Goal: Contribute content: Contribute content

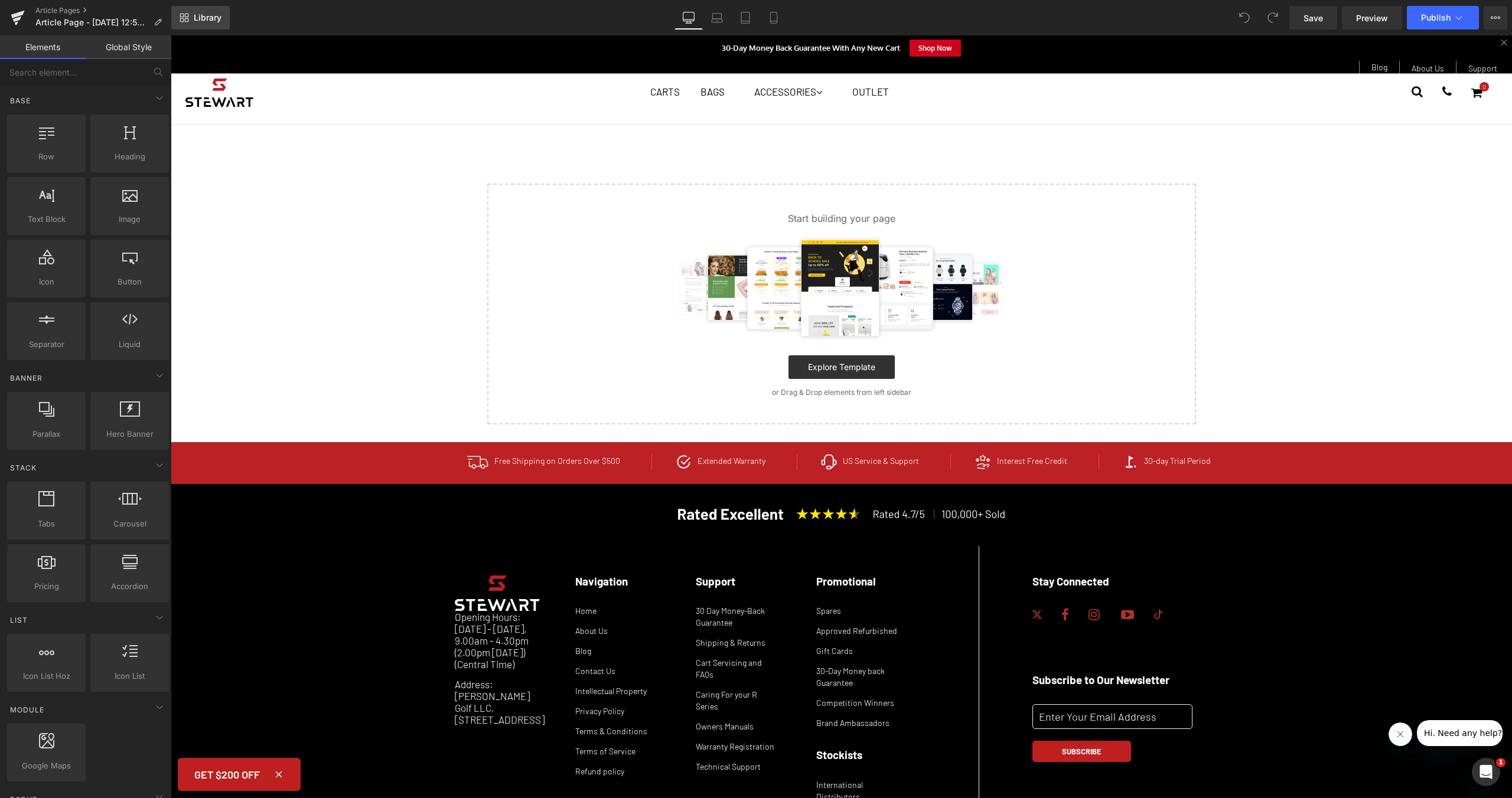
drag, startPoint x: 190, startPoint y: 24, endPoint x: 79, endPoint y: 59, distance: 116.4
click at [190, 24] on link "Library" at bounding box center [200, 18] width 59 height 24
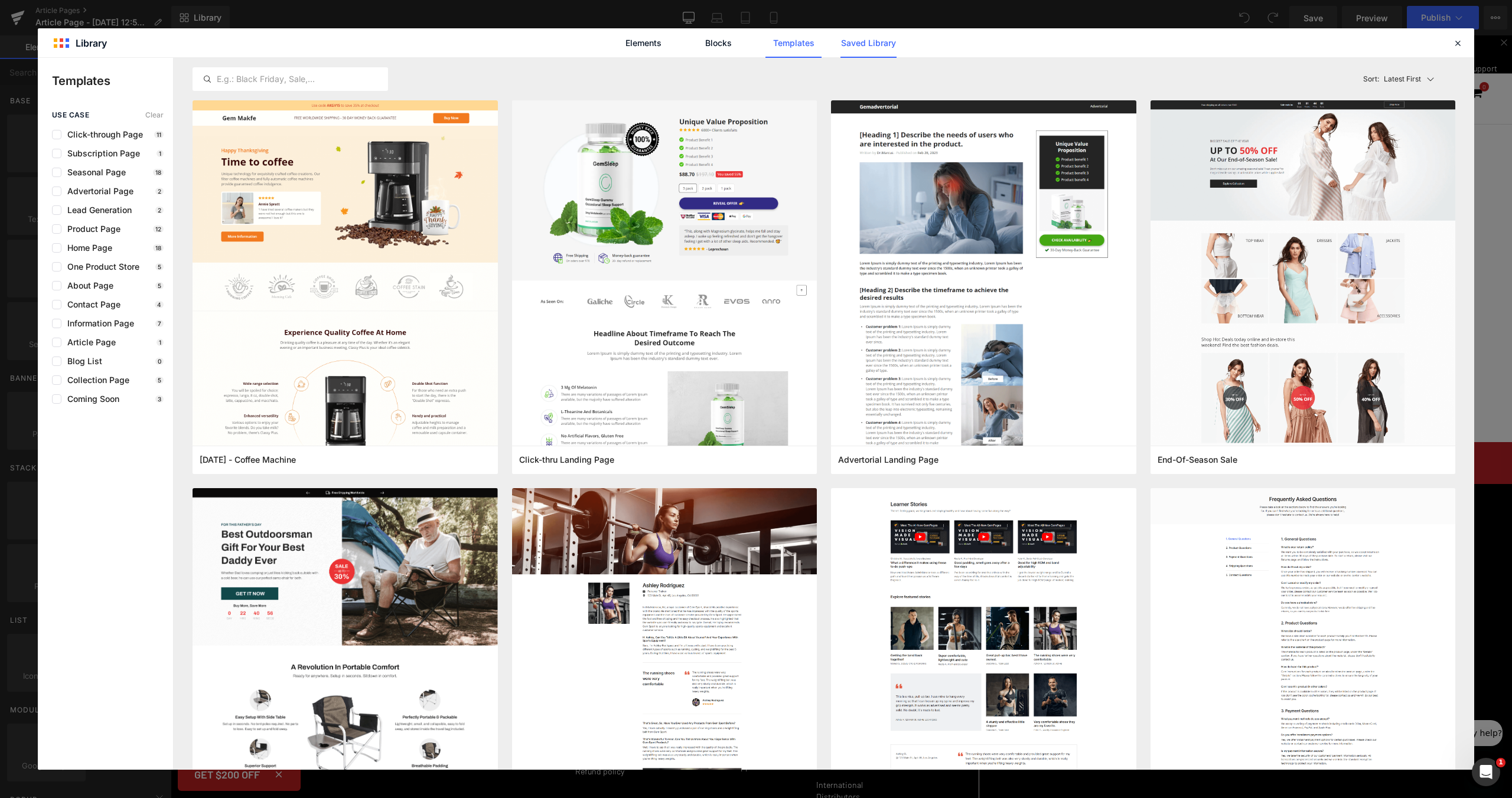
click at [859, 44] on link "Saved Library" at bounding box center [868, 43] width 56 height 29
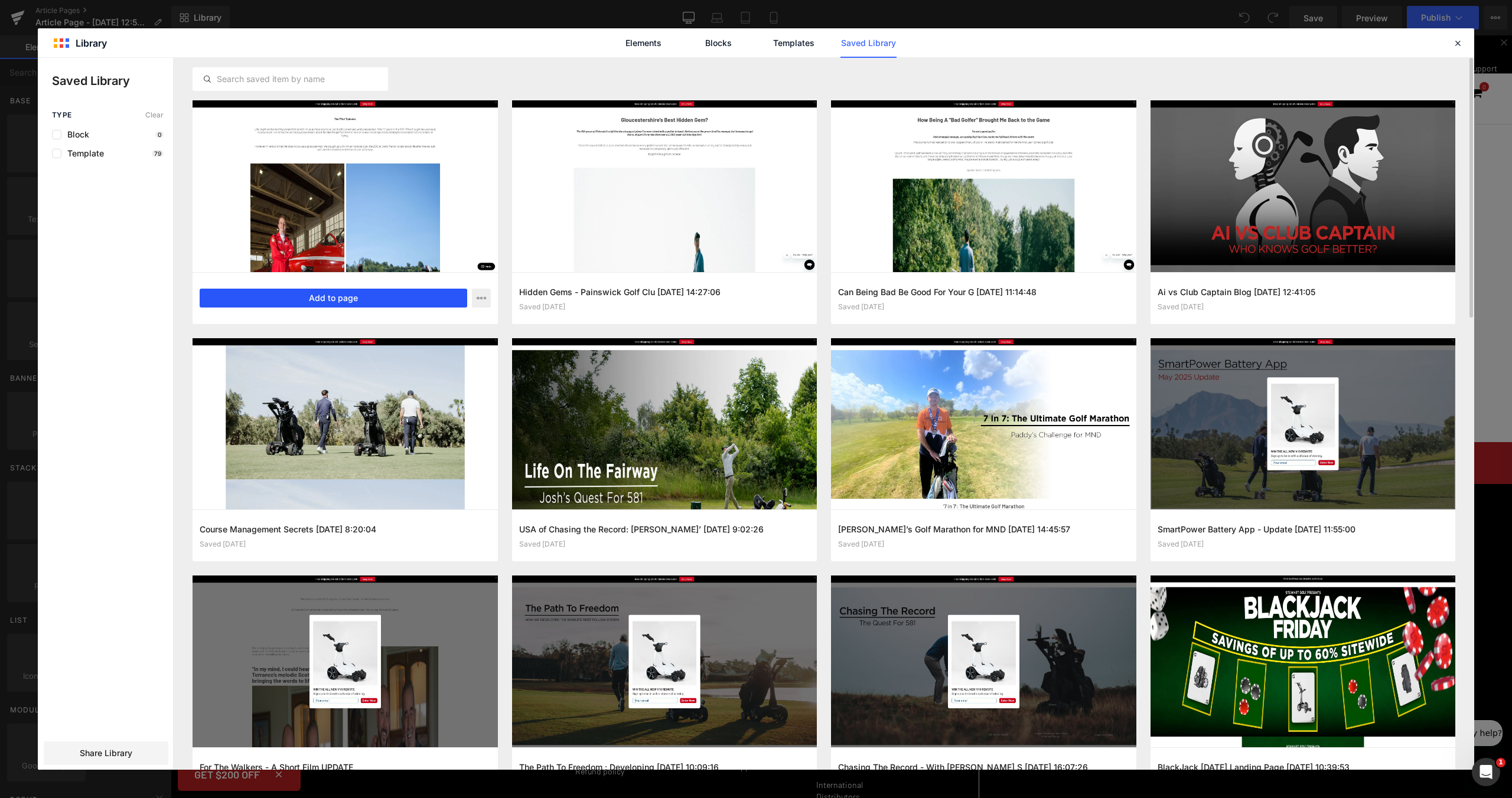
drag, startPoint x: 328, startPoint y: 295, endPoint x: 173, endPoint y: 261, distance: 158.7
click at [328, 295] on button "Add to page" at bounding box center [333, 298] width 268 height 19
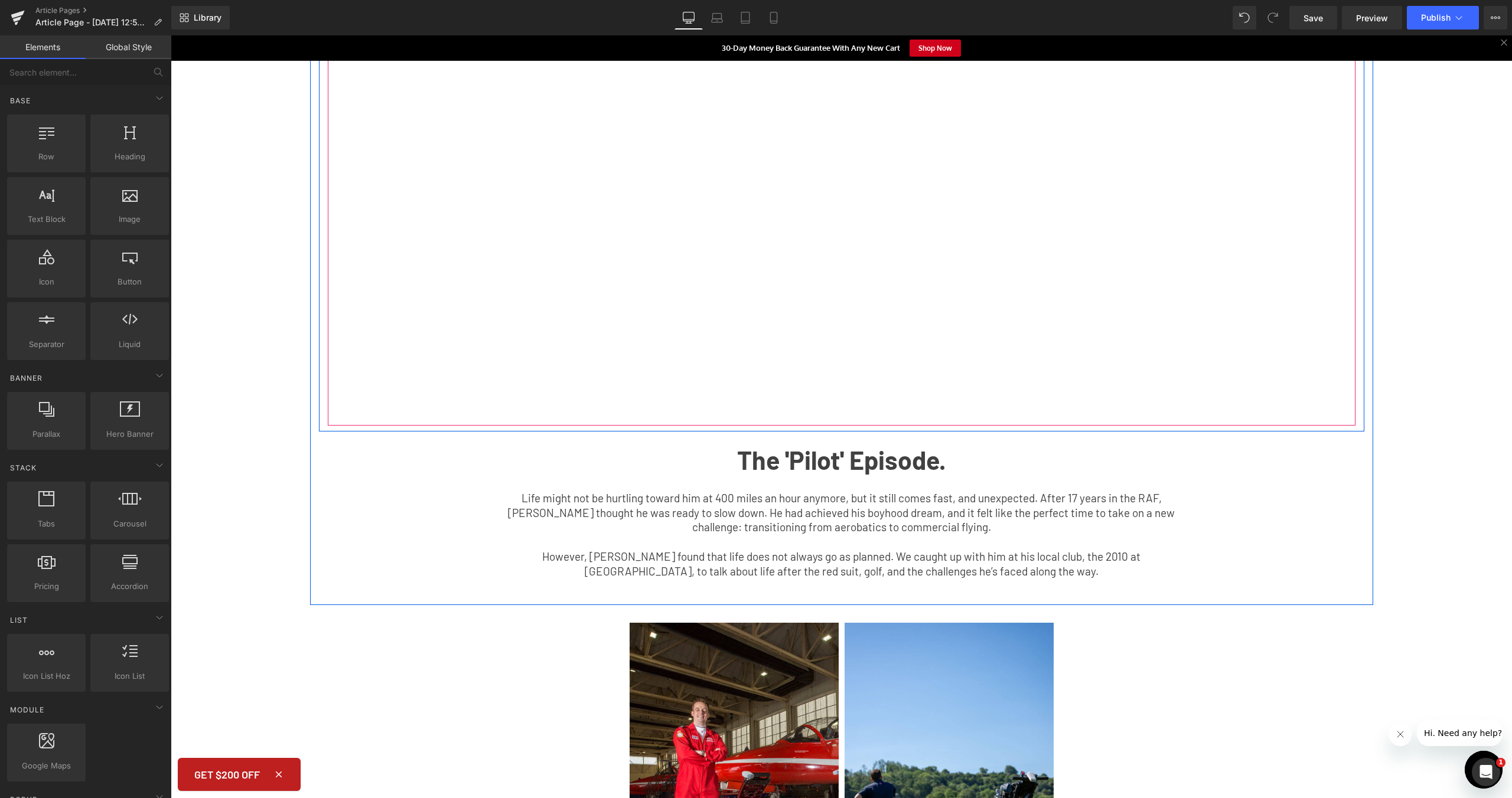
scroll to position [571, 0]
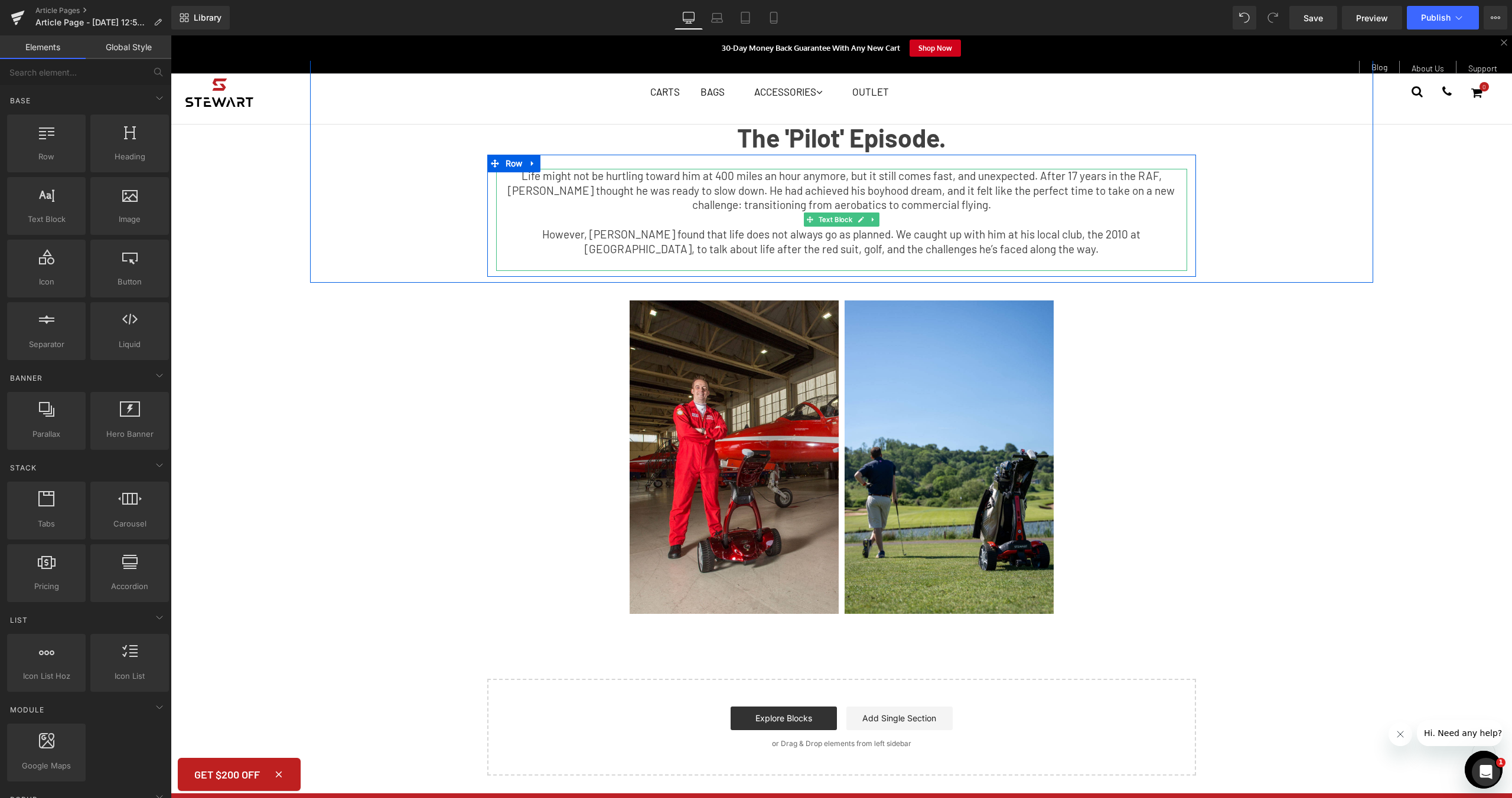
click at [847, 193] on span "Life might not be hurtling toward him at 400 miles an hour anymore, but it stil…" at bounding box center [841, 190] width 667 height 42
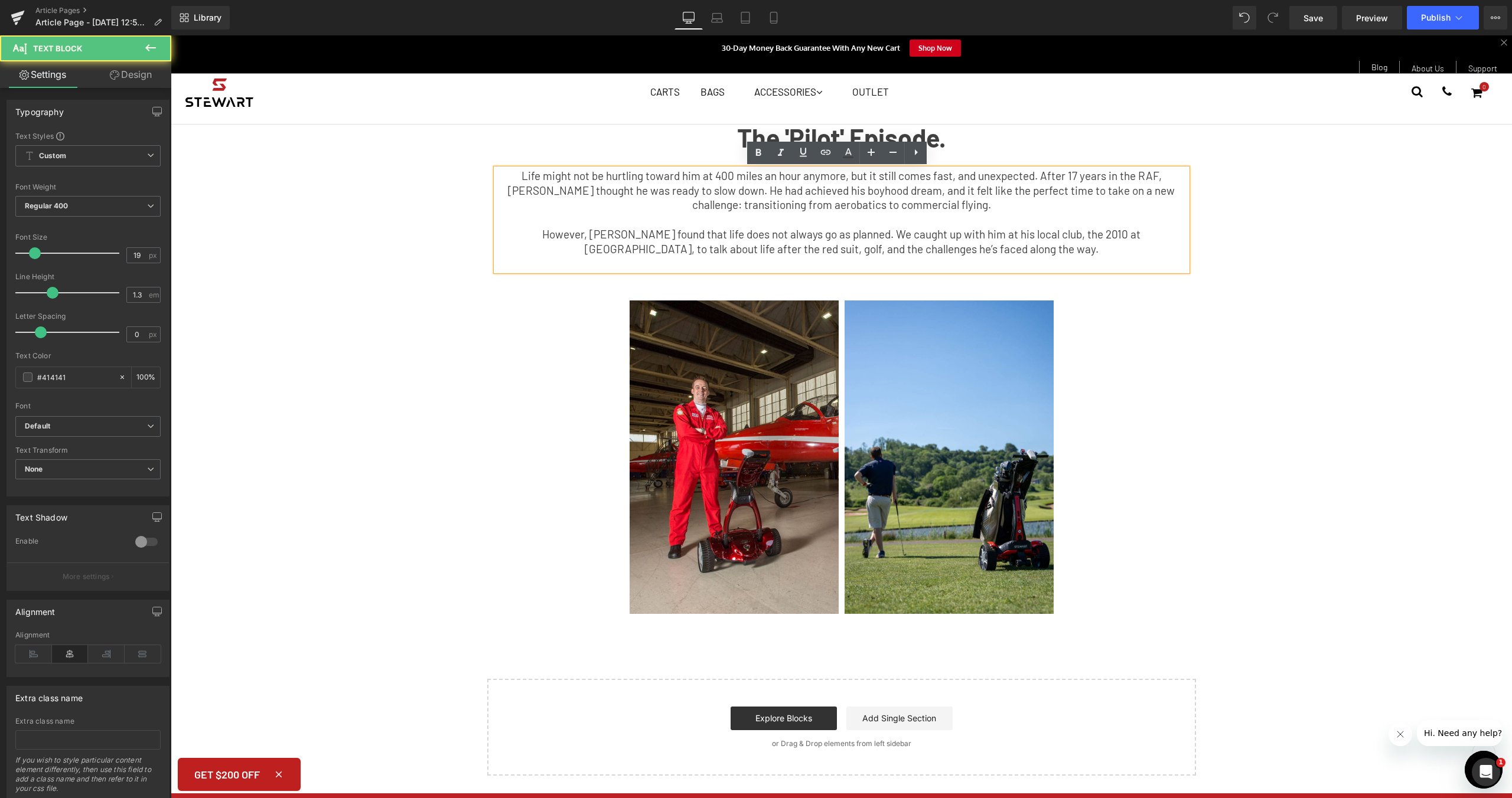
click at [867, 193] on span "Life might not be hurtling toward him at 400 miles an hour anymore, but it stil…" at bounding box center [841, 190] width 667 height 42
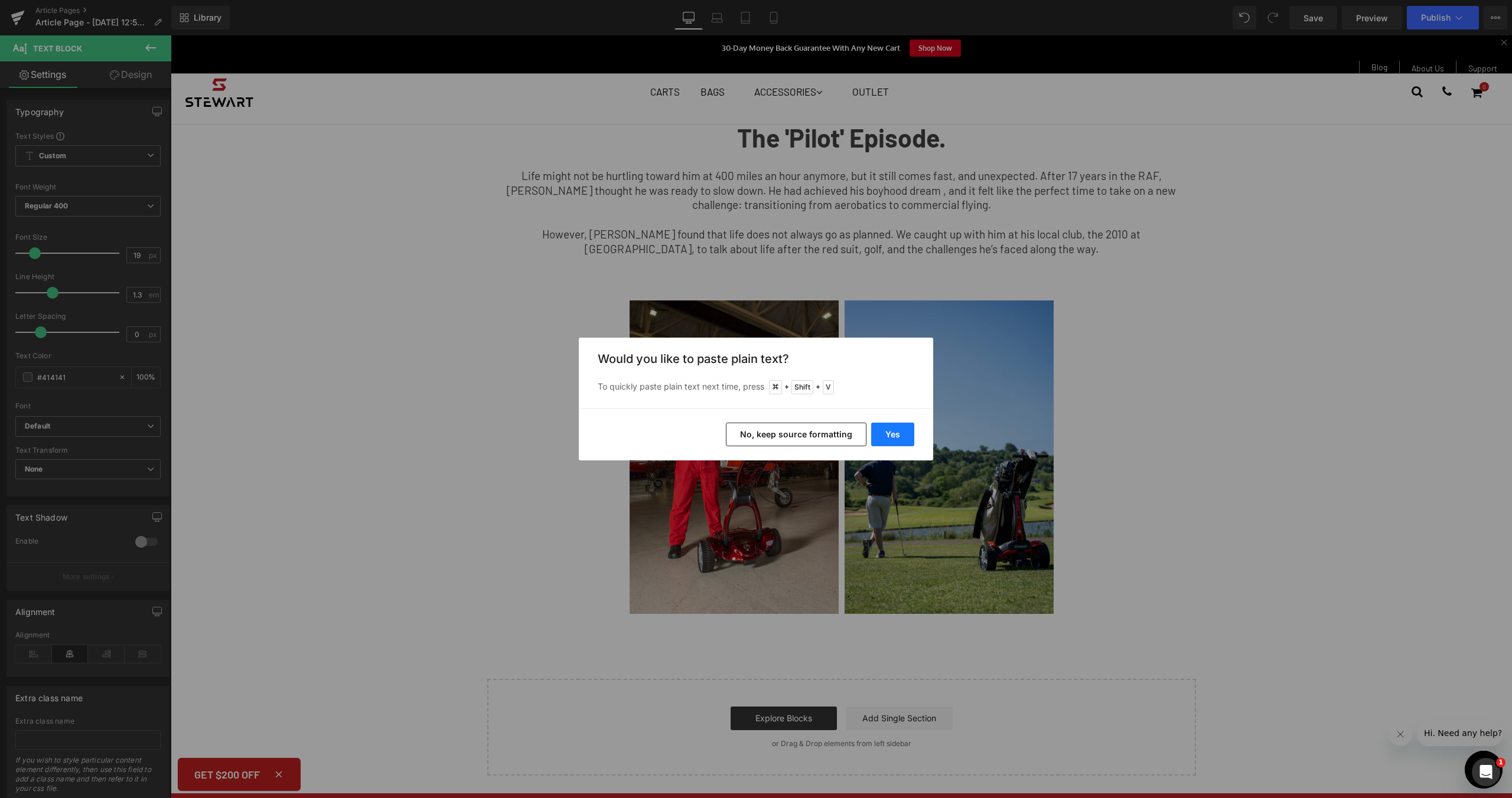
drag, startPoint x: 887, startPoint y: 425, endPoint x: 716, endPoint y: 385, distance: 175.6
click at [887, 425] on button "Yes" at bounding box center [893, 434] width 43 height 24
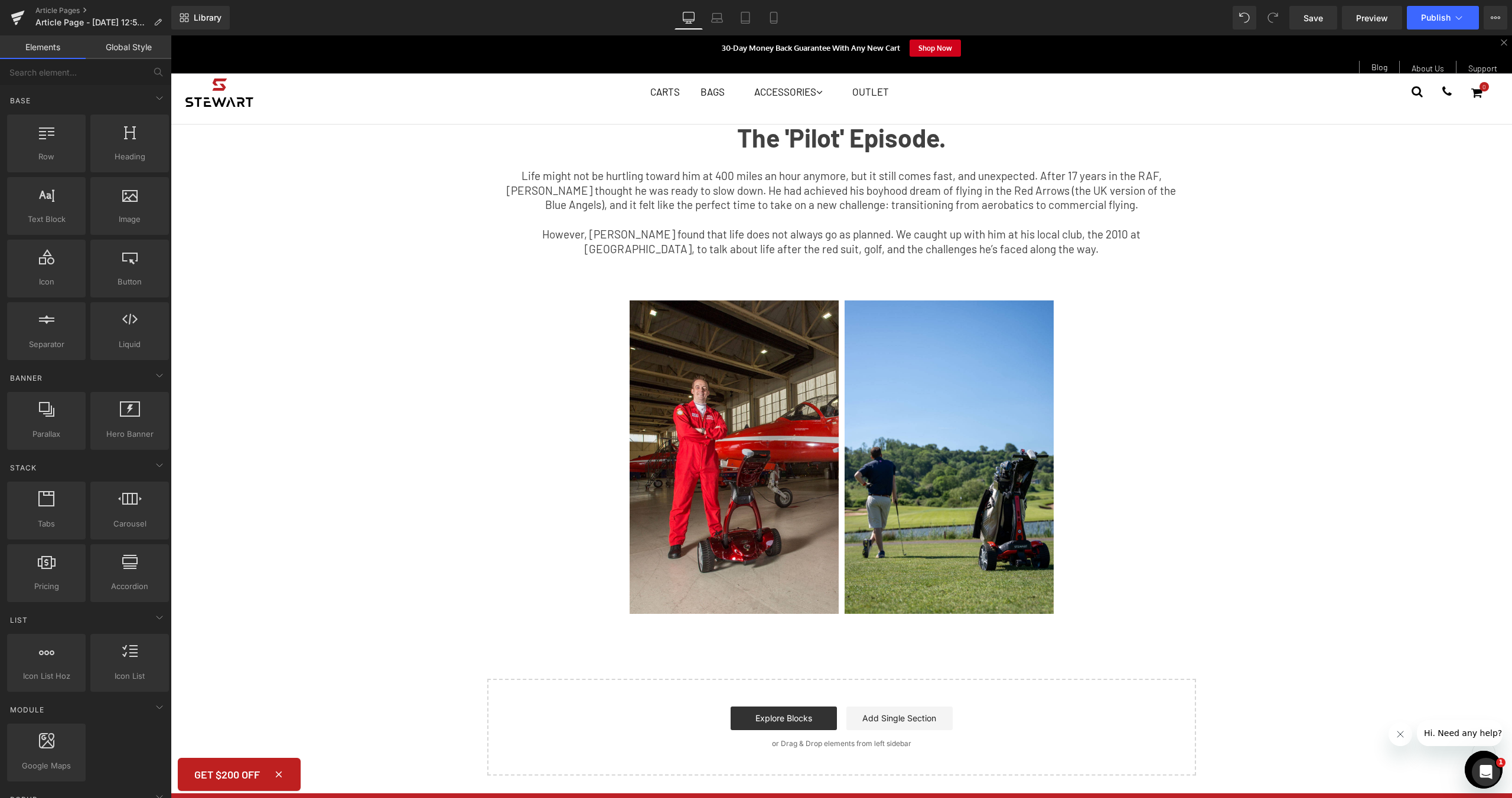
click at [1252, 389] on div "Youtube Row The 'Pilot' Episode. Text Block Life might not be hurtling toward h…" at bounding box center [840, 133] width 1341 height 1286
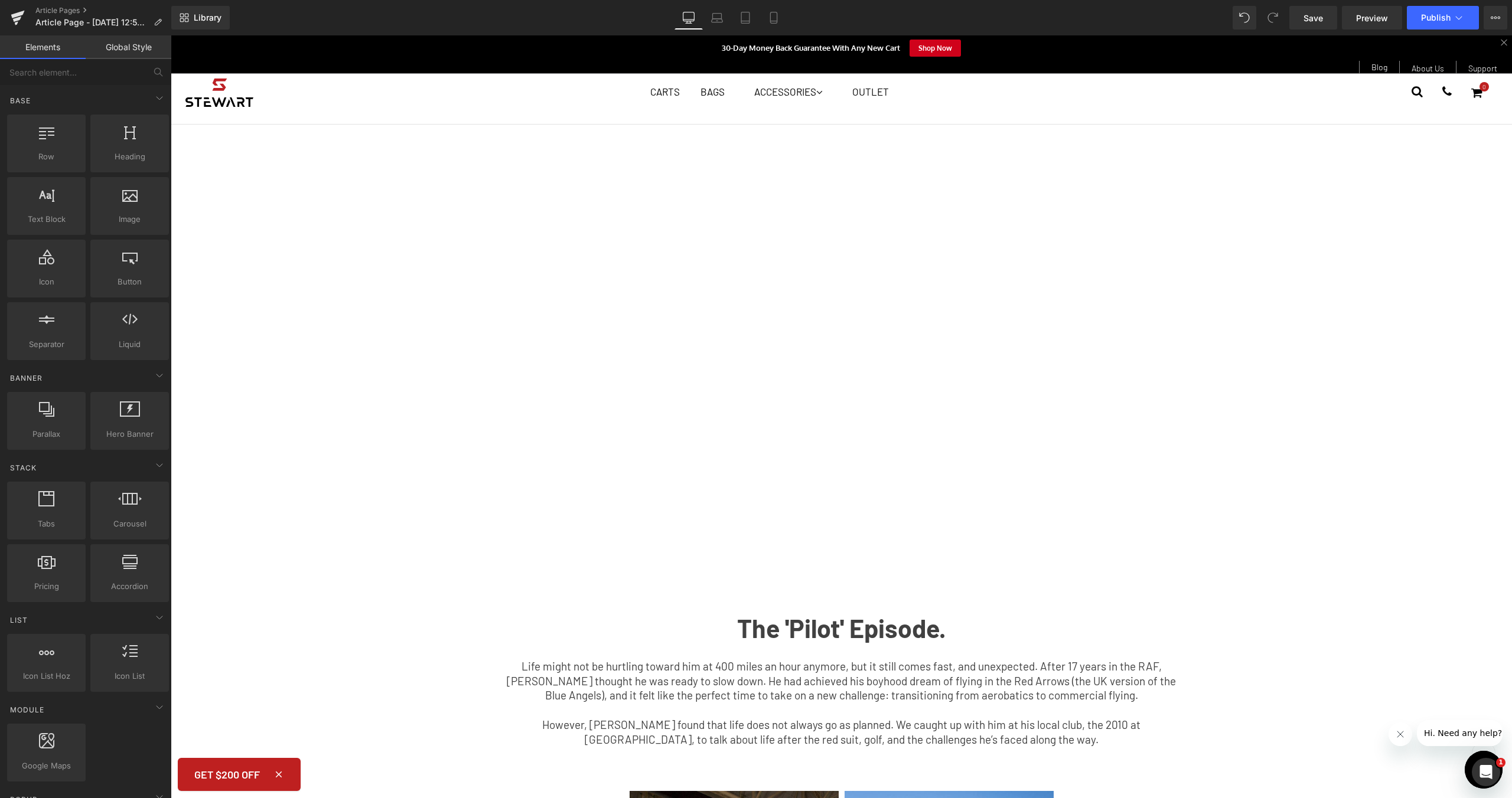
scroll to position [66, 0]
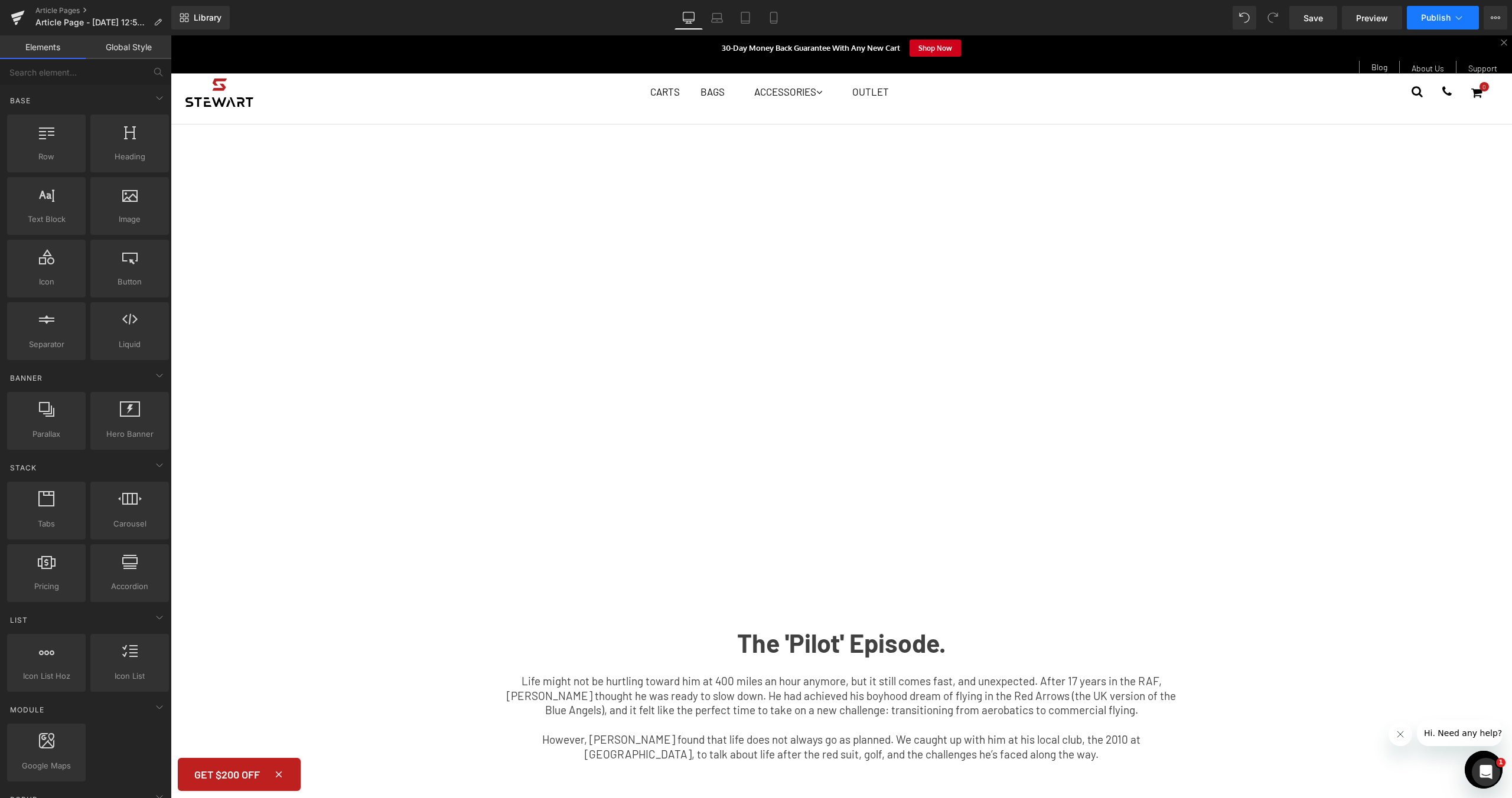
click at [1457, 18] on icon at bounding box center [1458, 17] width 12 height 12
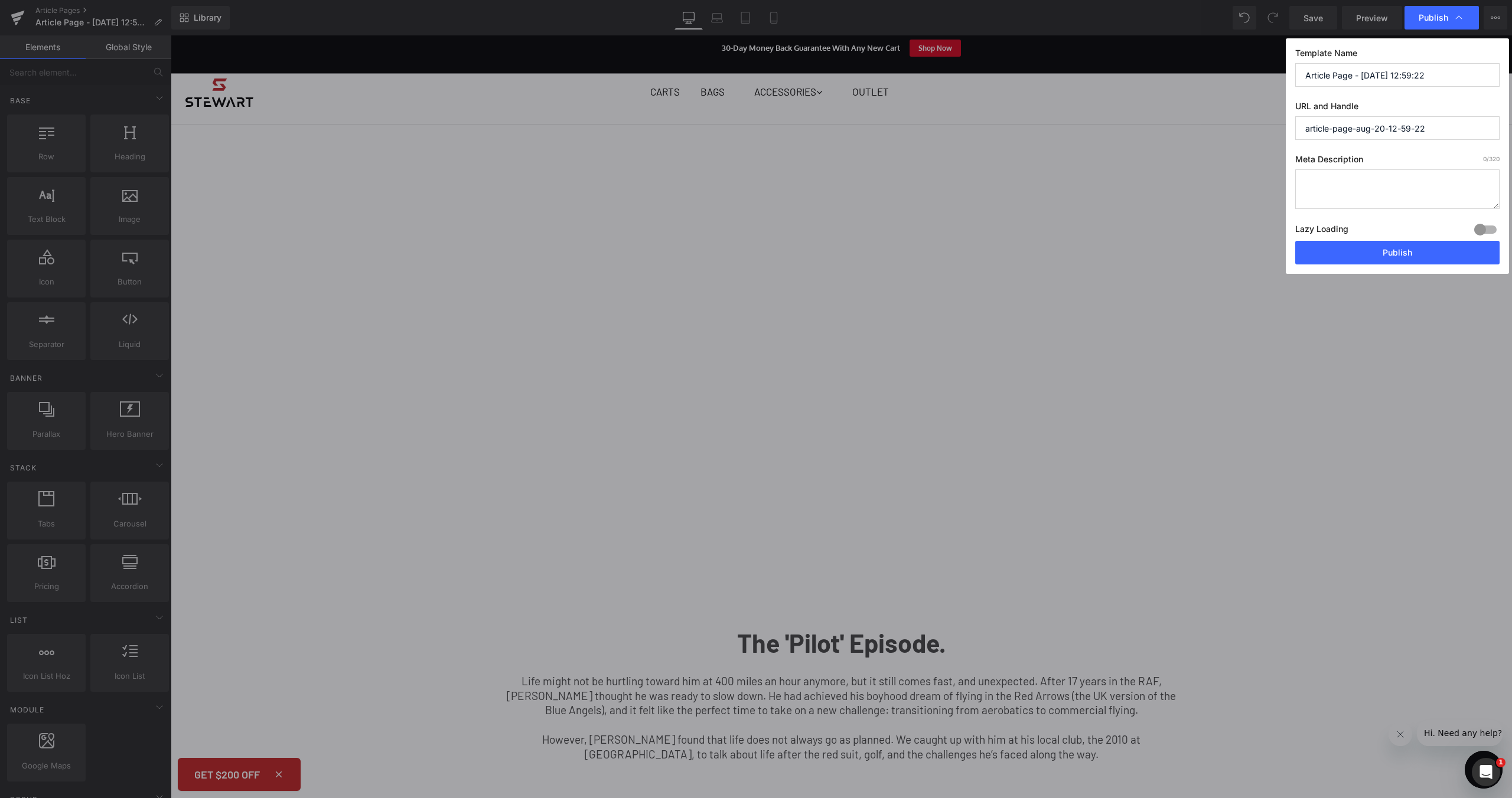
drag, startPoint x: 1438, startPoint y: 73, endPoint x: 1247, endPoint y: 49, distance: 192.5
click at [1247, 49] on div "Publish Template Name Article Page - [DATE] 12:59:22 URL and Handle article-pag…" at bounding box center [756, 399] width 1512 height 798
drag, startPoint x: 1450, startPoint y: 133, endPoint x: 1271, endPoint y: 127, distance: 179.1
click at [1271, 127] on div "Publish Template Name Article Page - [DATE] 12:59:22 URL and Handle article-pag…" at bounding box center [756, 399] width 1512 height 798
paste input "red-arrows-golf-celtic-manor"
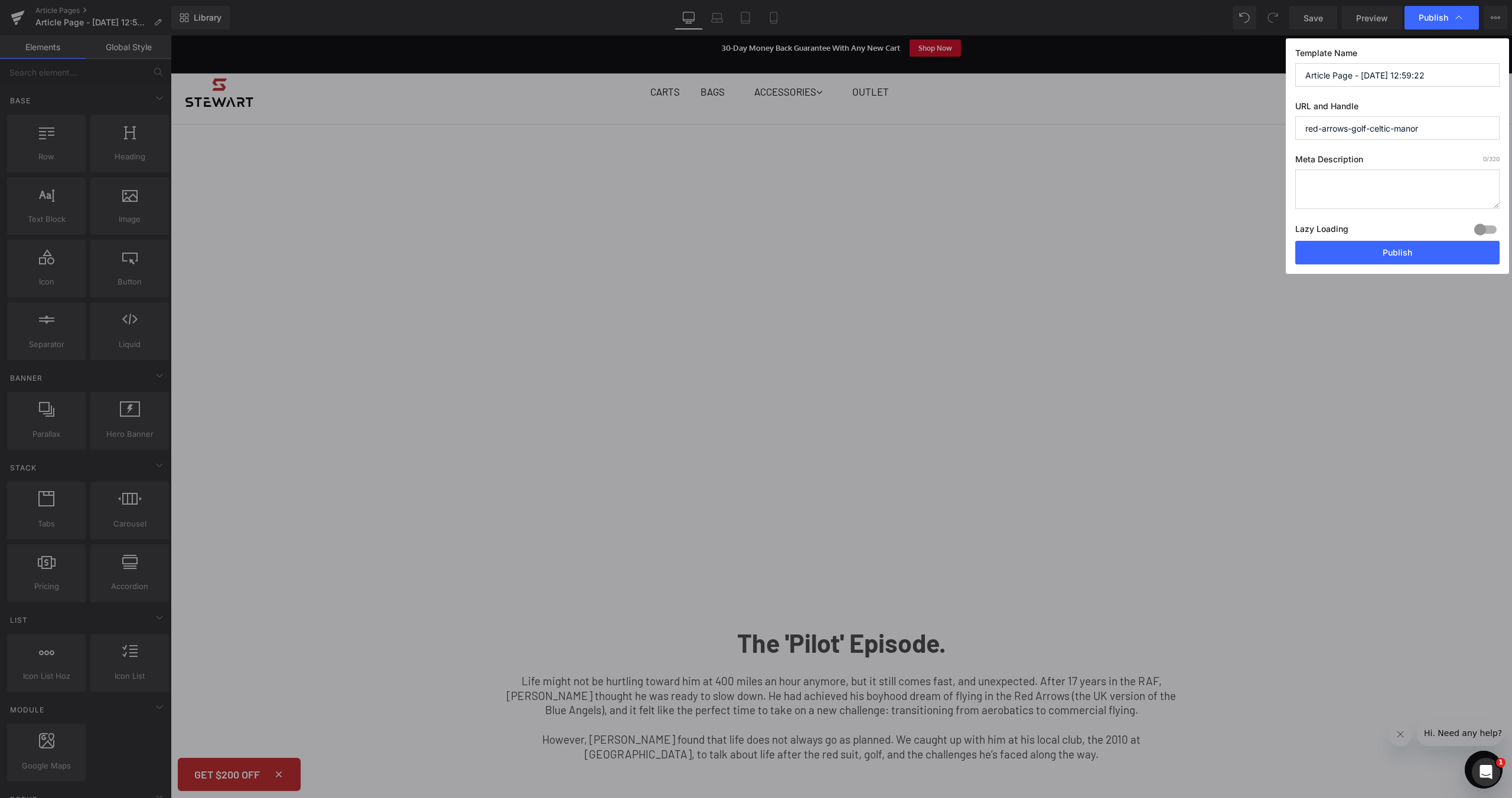
type input "red-arrows-golf-celtic-manor"
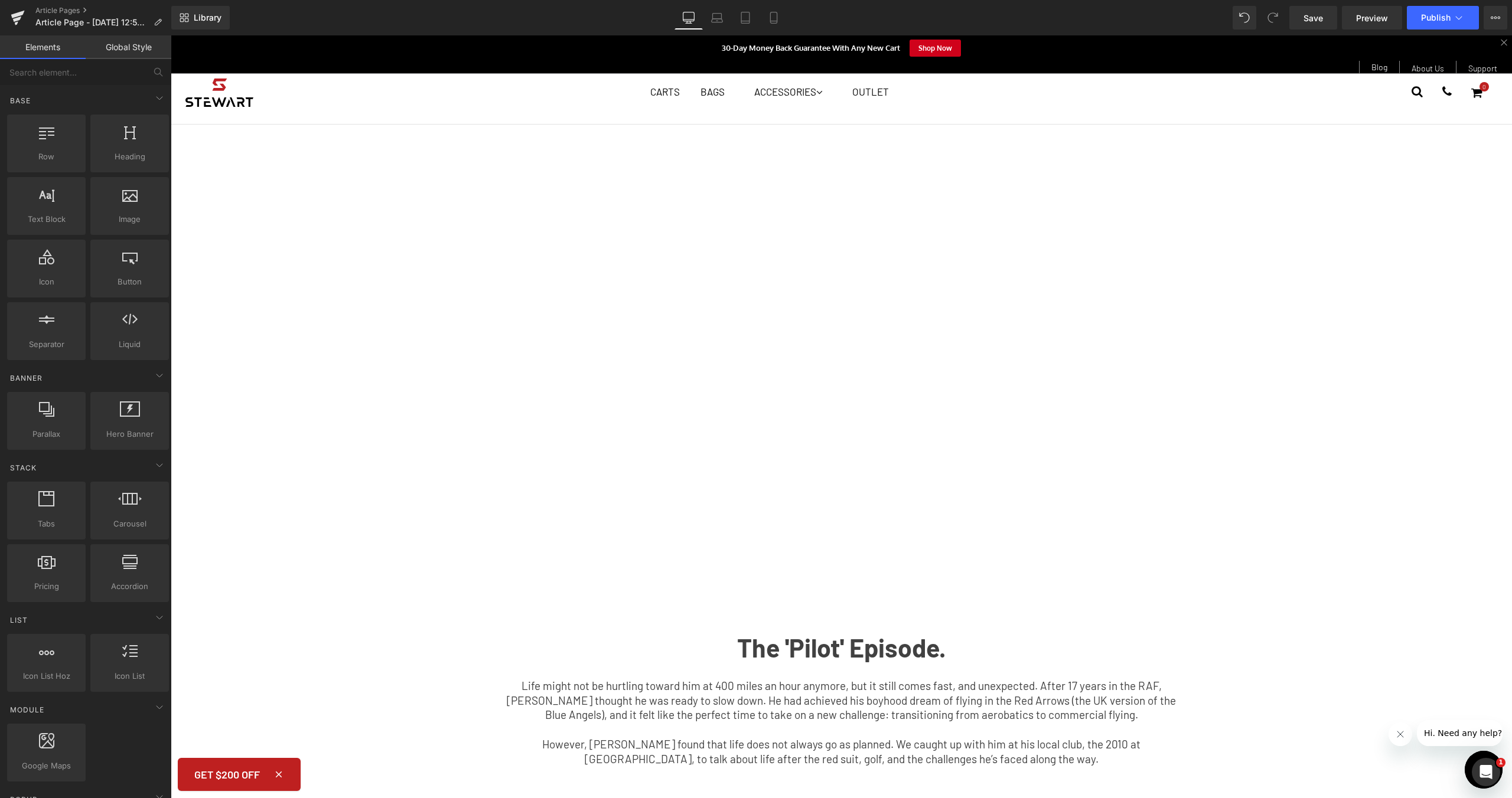
scroll to position [0, 0]
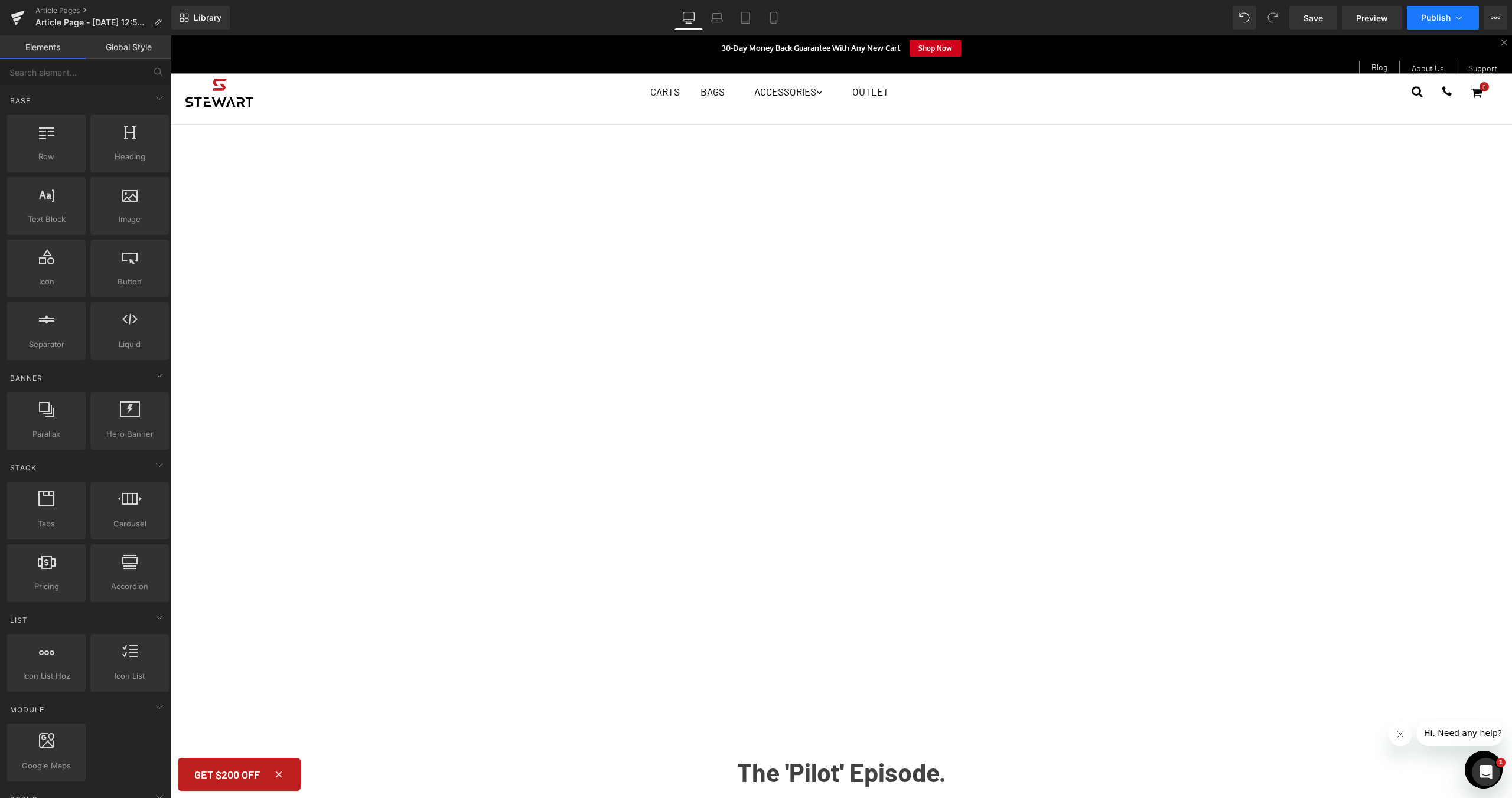
click at [1447, 16] on span "Publish" at bounding box center [1436, 18] width 29 height 9
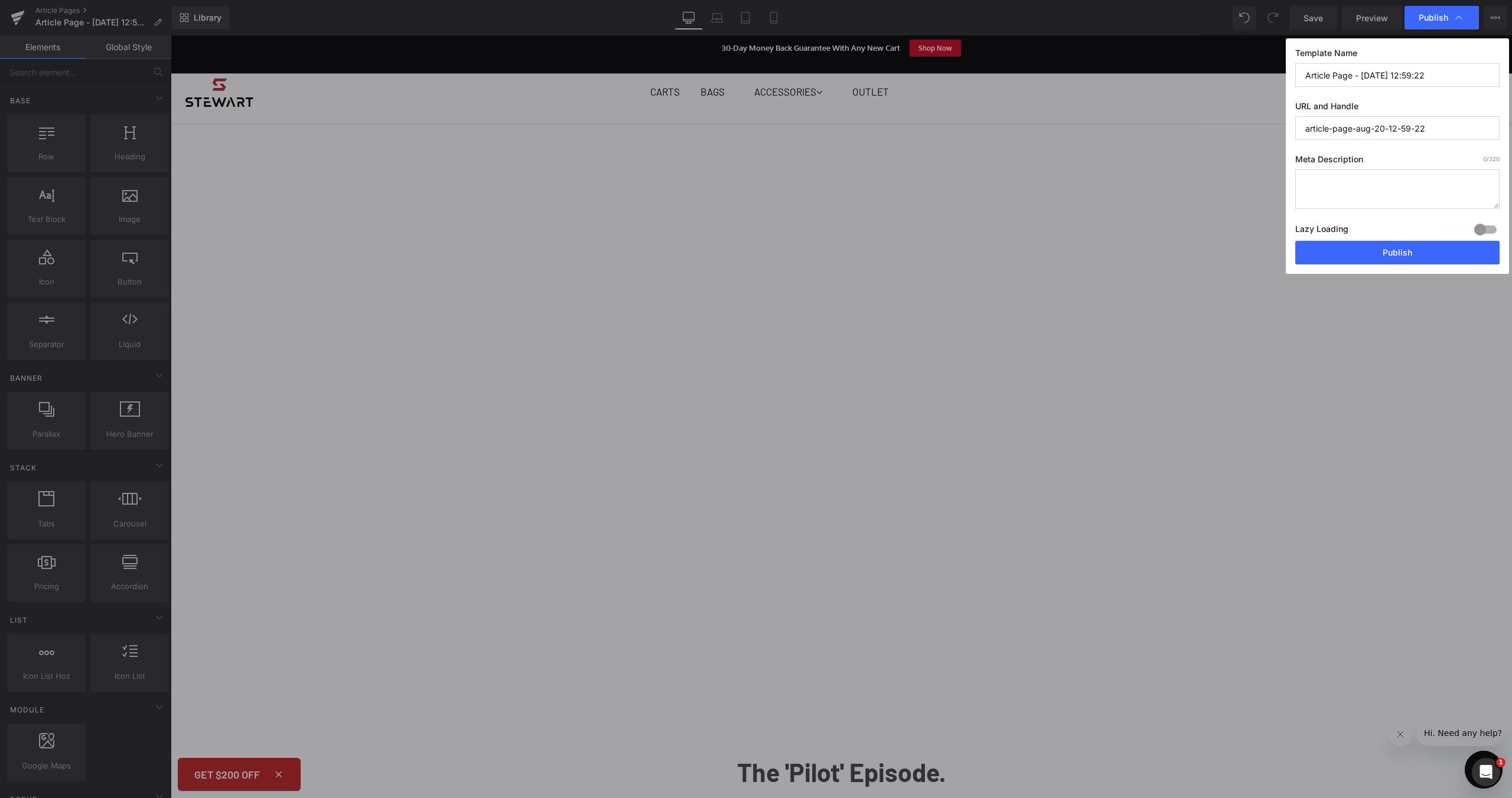
drag, startPoint x: 1450, startPoint y: 120, endPoint x: 1318, endPoint y: 121, distance: 132.0
click at [1298, 124] on input "article-page-aug-20-12-59-22" at bounding box center [1396, 128] width 204 height 24
drag, startPoint x: 1406, startPoint y: 133, endPoint x: 1267, endPoint y: 130, distance: 139.0
click at [1267, 130] on div "Publish Template Name Article Page - [DATE] 12:59:22 URL and Handle article-pag…" at bounding box center [756, 399] width 1512 height 798
paste input "red-arrows-golf-celtic-manor"
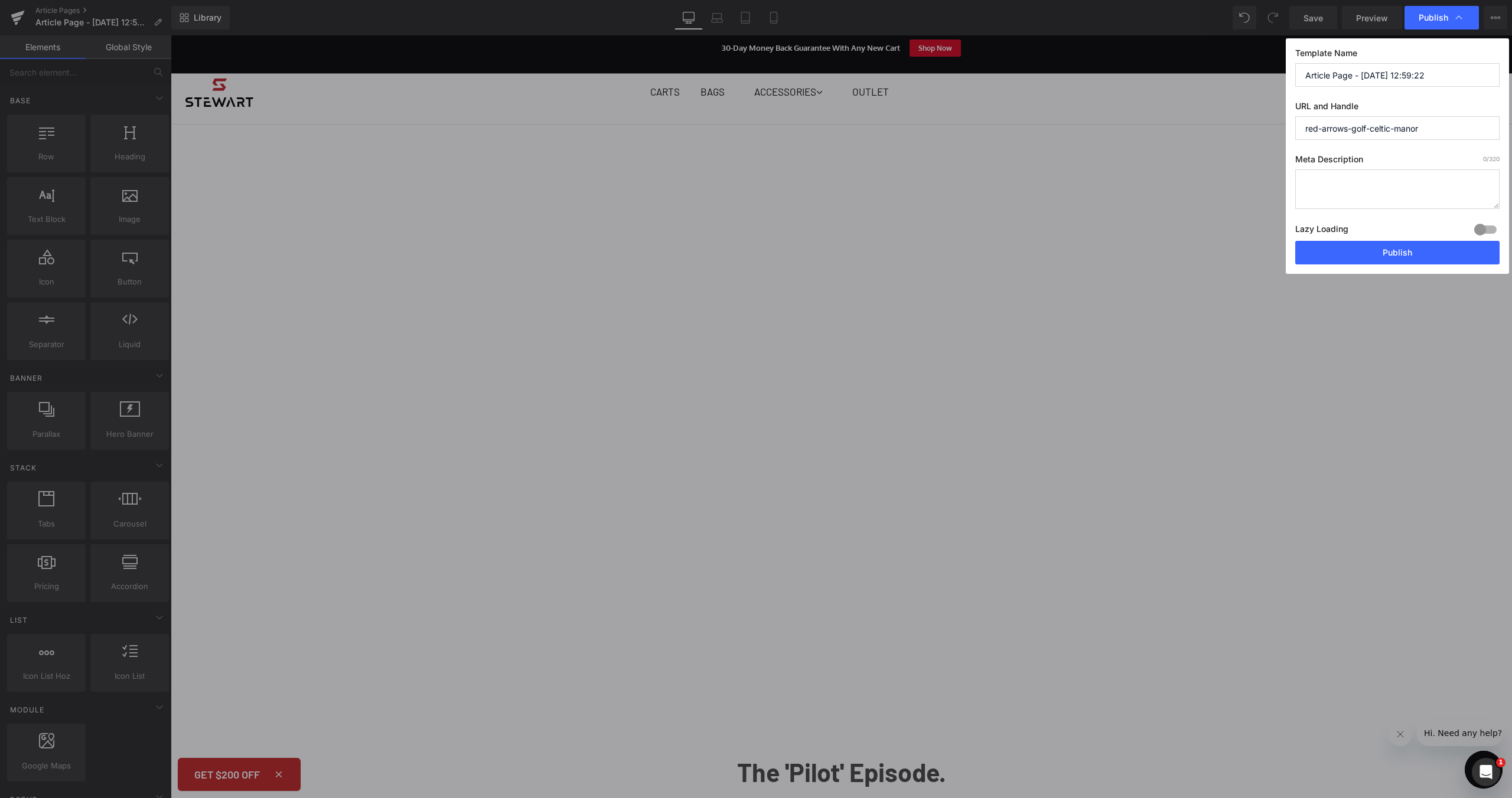
type input "red-arrows-golf-celtic-manor"
drag, startPoint x: 1449, startPoint y: 76, endPoint x: 1285, endPoint y: 74, distance: 164.0
click at [1285, 74] on div "Publish Template Name Article Page - [DATE] 12:59:22 URL and Handle red-arrows-…" at bounding box center [756, 399] width 1512 height 798
paste input "Former Red Arrows Pilot Reveals How Golf Saved His Life"
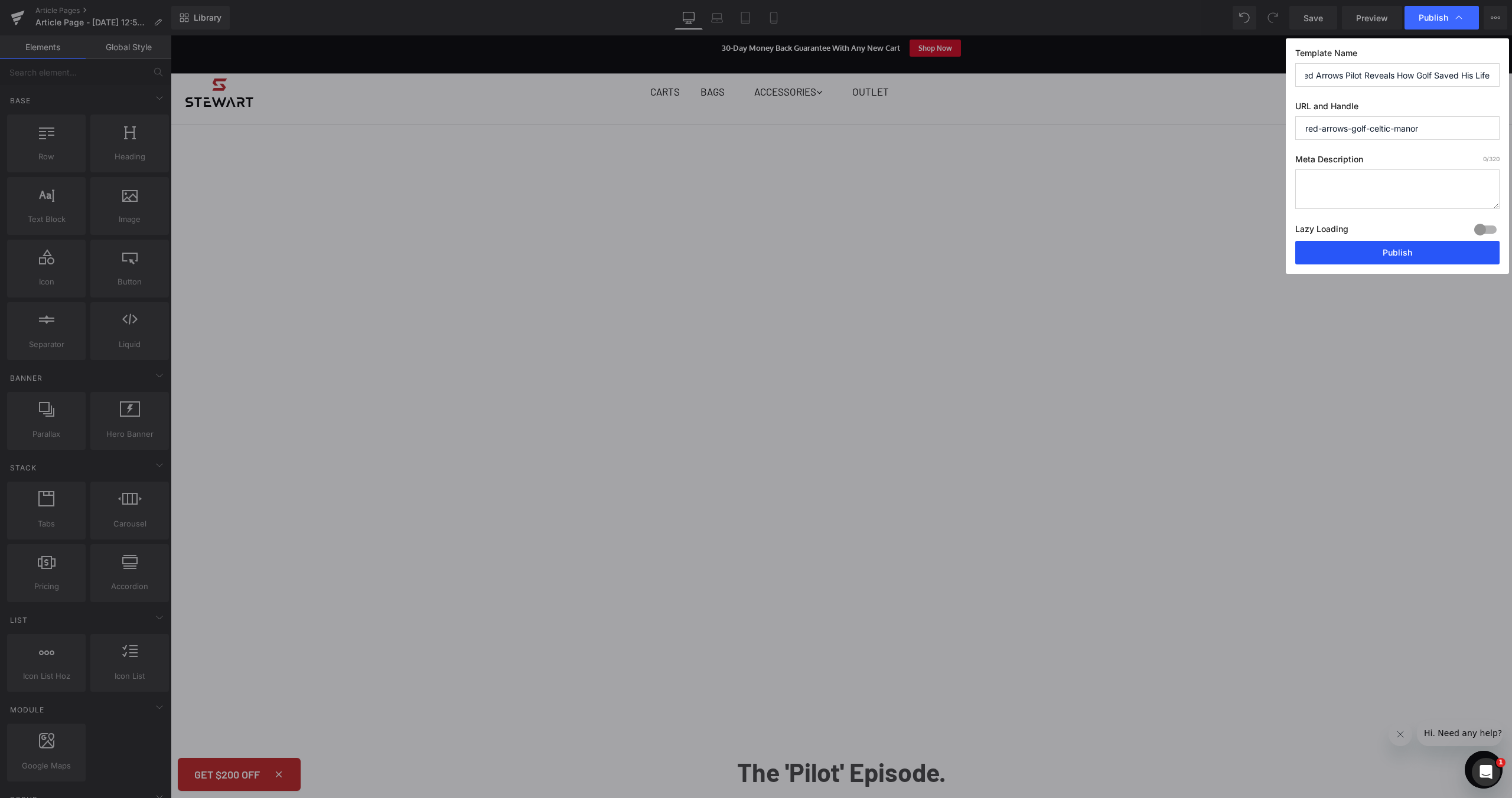
type input "Former Red Arrows Pilot Reveals How Golf Saved His Life"
click at [1403, 252] on button "Publish" at bounding box center [1396, 252] width 204 height 24
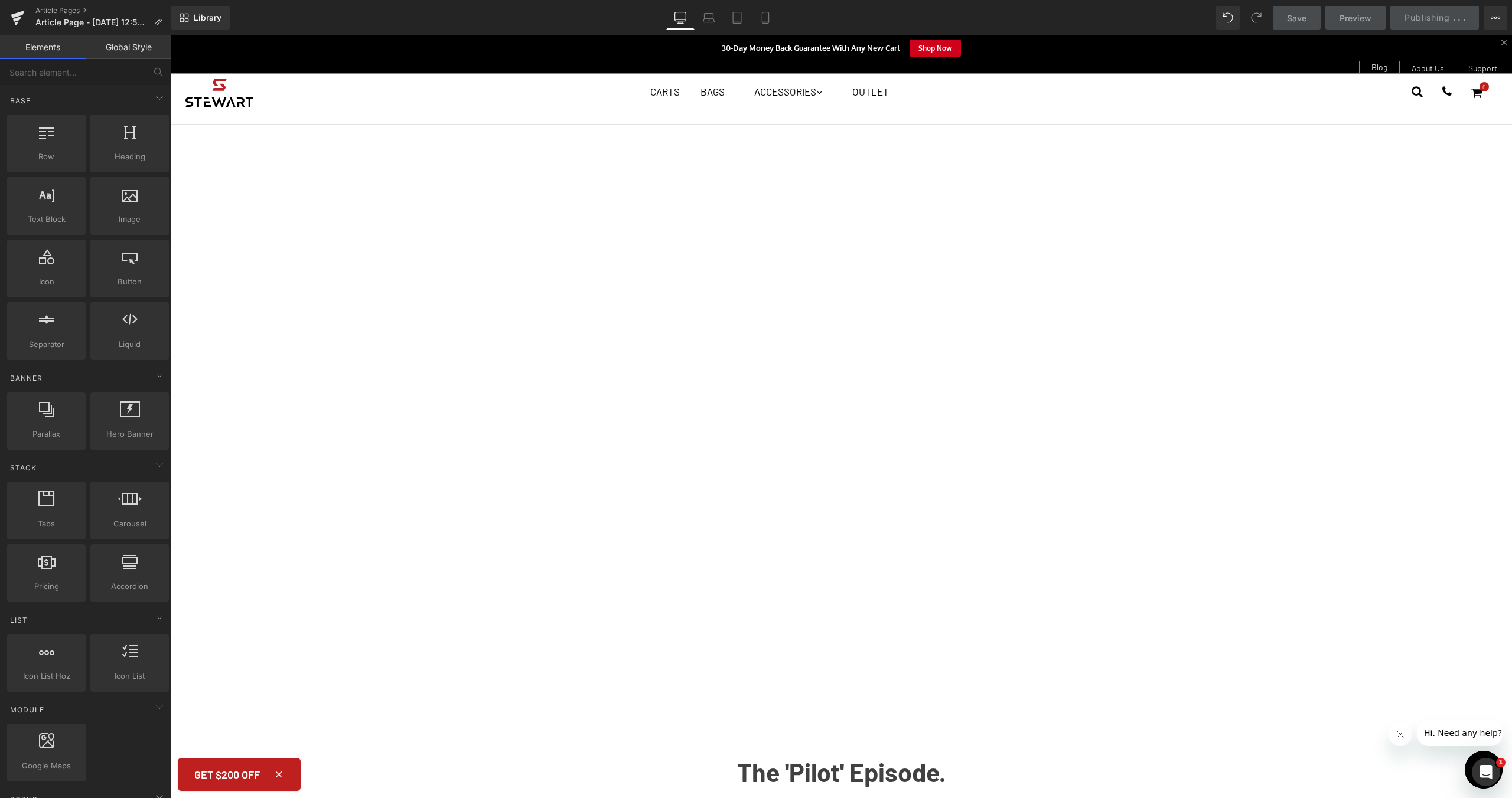
scroll to position [0, 0]
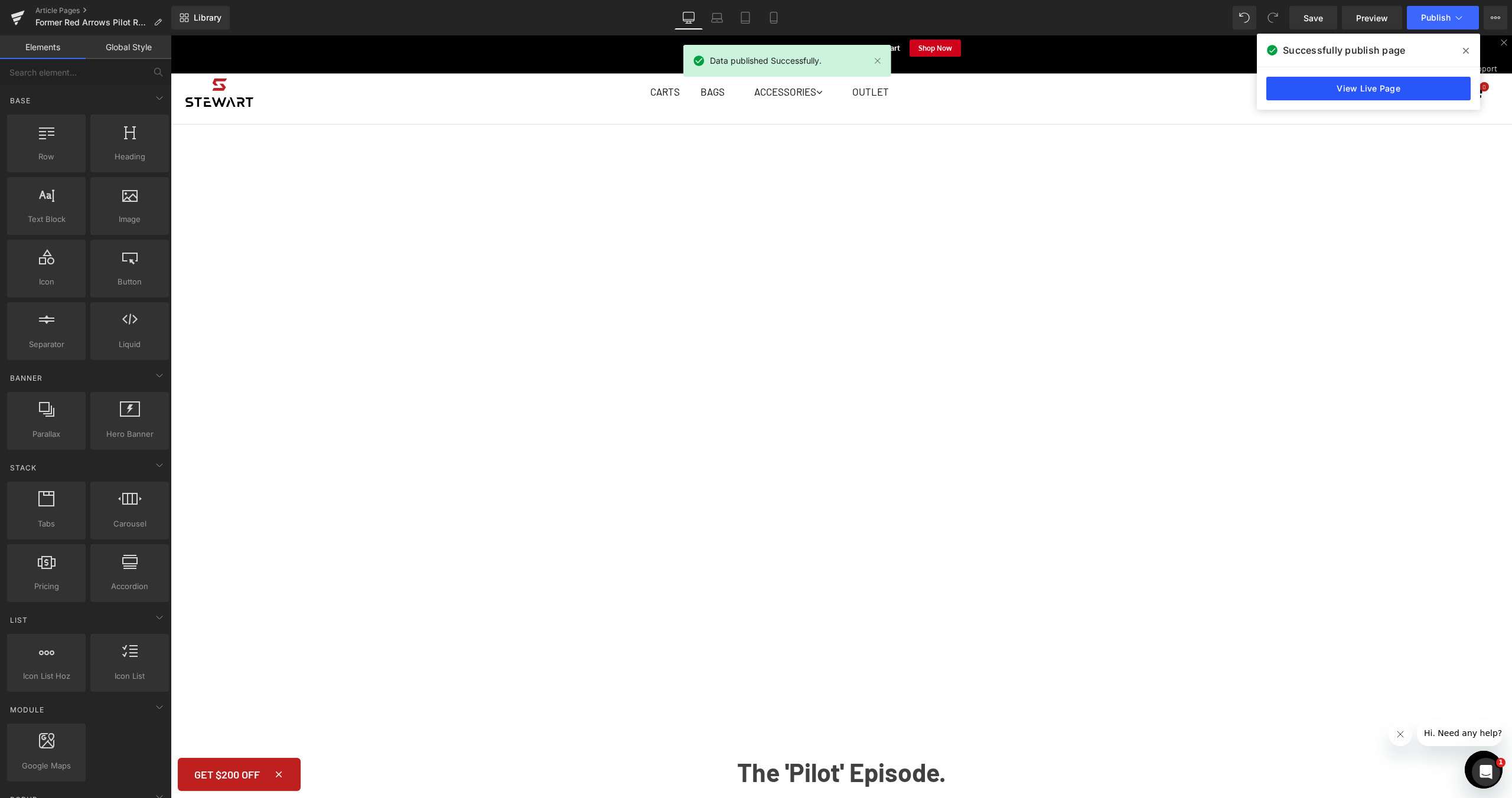
click at [1365, 93] on link "View Live Page" at bounding box center [1368, 89] width 204 height 24
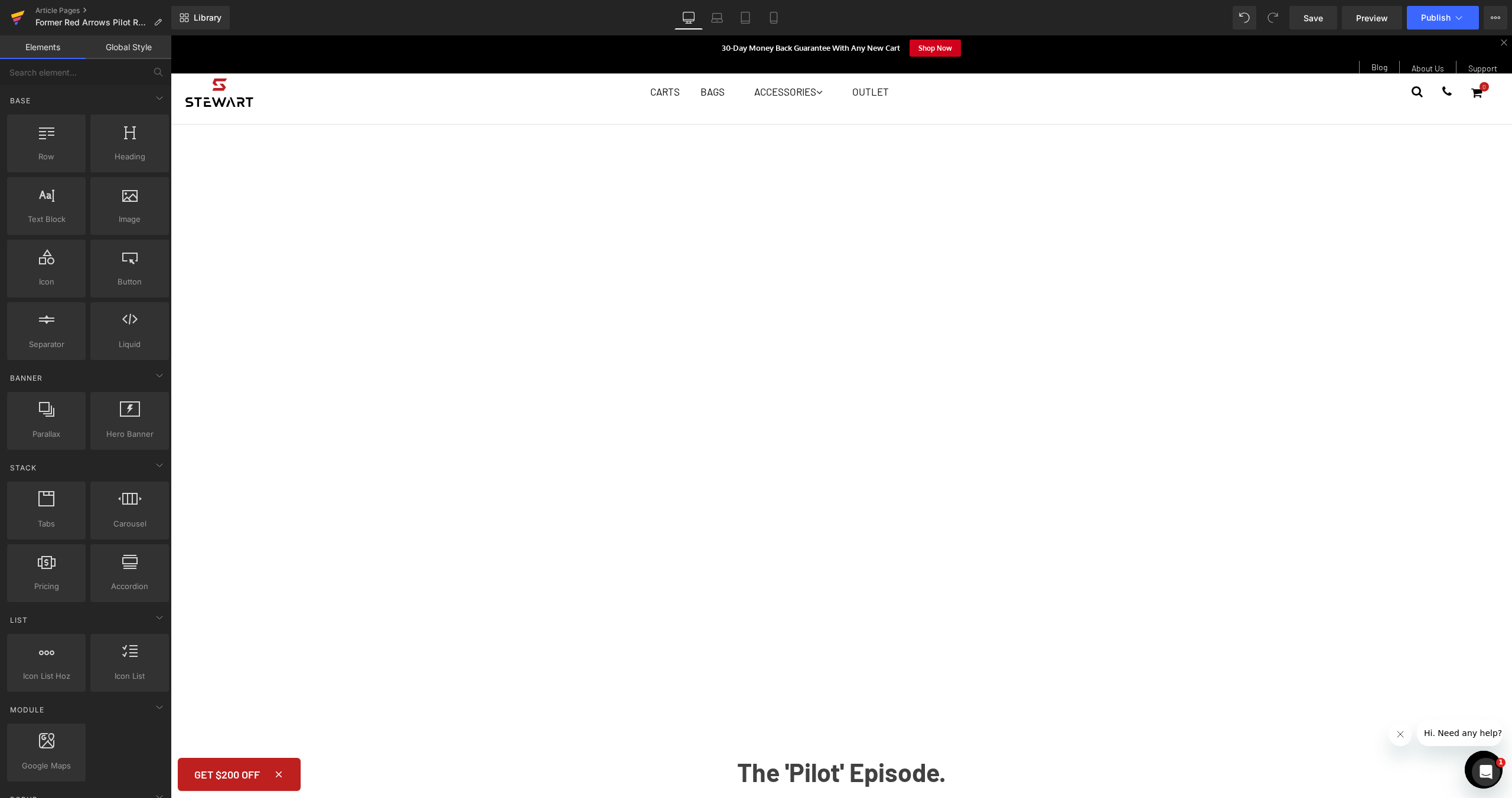
click at [7, 14] on link at bounding box center [18, 18] width 35 height 35
